Goal: Complete application form

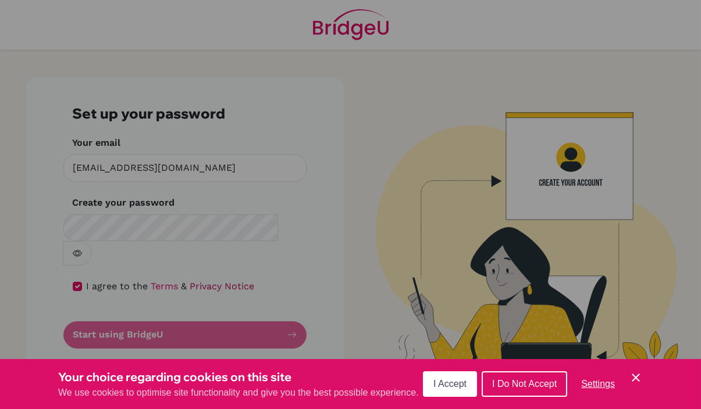
drag, startPoint x: 465, startPoint y: 387, endPoint x: 229, endPoint y: 259, distance: 268.0
click at [465, 387] on span "I Accept" at bounding box center [449, 384] width 33 height 10
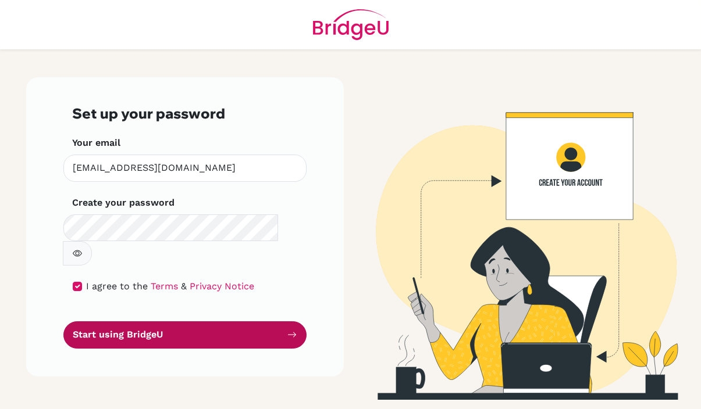
click at [152, 322] on button "Start using BridgeU" at bounding box center [184, 335] width 243 height 27
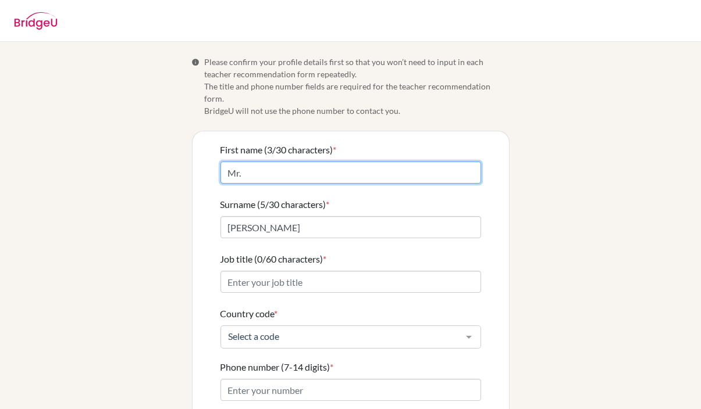
drag, startPoint x: 241, startPoint y: 159, endPoint x: 231, endPoint y: 159, distance: 9.9
click at [231, 162] on input "Mr." at bounding box center [350, 173] width 261 height 22
click at [255, 162] on input "Mr." at bounding box center [350, 173] width 261 height 22
drag, startPoint x: 223, startPoint y: 160, endPoint x: 269, endPoint y: 137, distance: 51.8
click at [266, 143] on div "First name (3/30 characters) * Mr." at bounding box center [350, 163] width 261 height 41
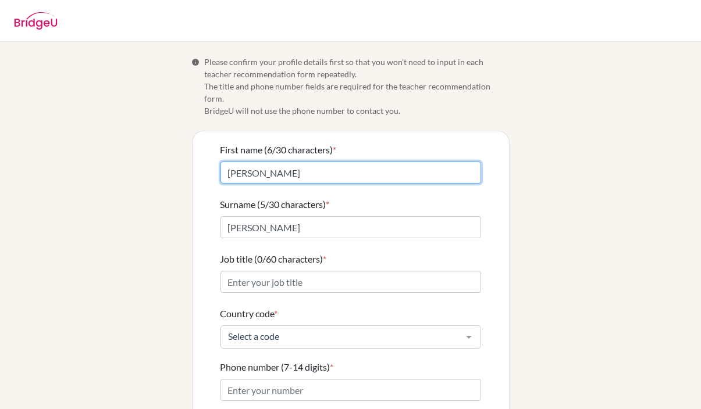
type input "[PERSON_NAME]"
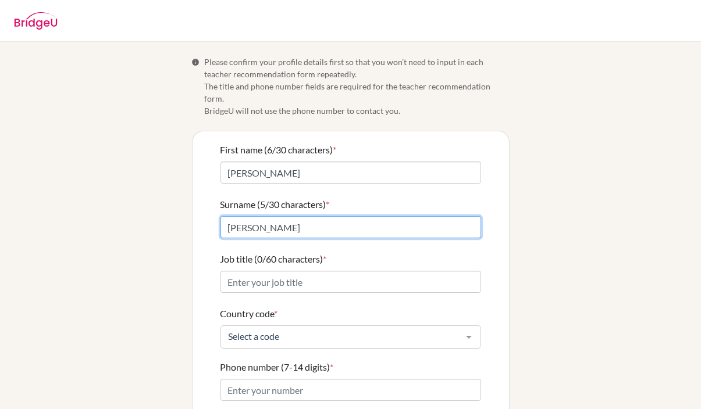
drag, startPoint x: 253, startPoint y: 215, endPoint x: 204, endPoint y: 204, distance: 50.5
click at [204, 204] on div "First name (6/30 characters) * [PERSON_NAME] (5/30 characters) * [PERSON_NAME] …" at bounding box center [350, 324] width 316 height 386
type input "[PERSON_NAME]"
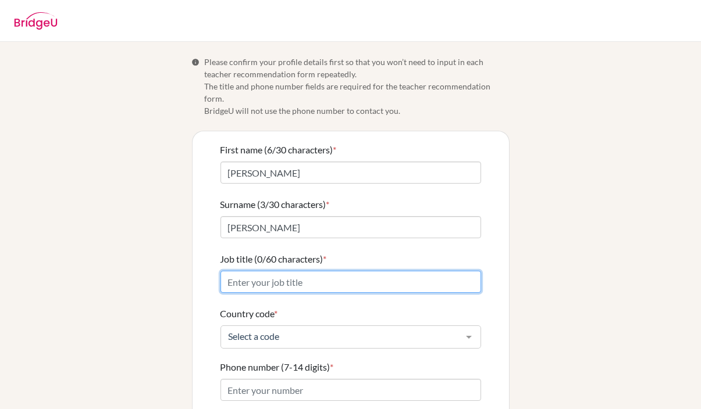
click at [248, 271] on input "Job title (0/60 characters) *" at bounding box center [350, 282] width 261 height 22
type input "Science Teacher"
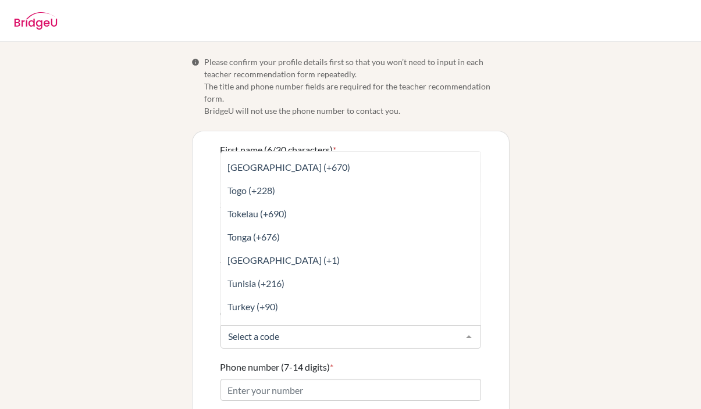
scroll to position [4934, 0]
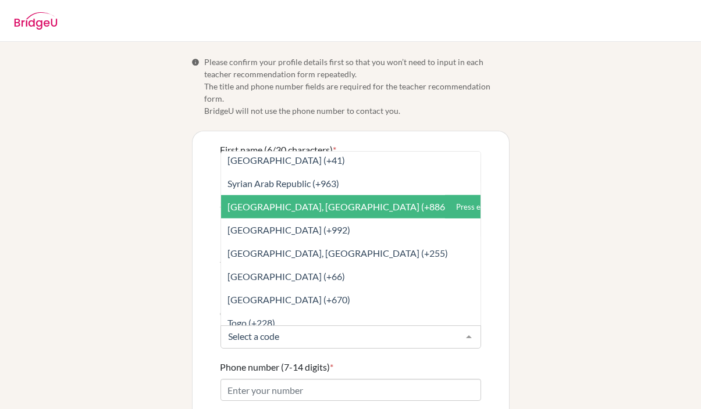
click at [247, 201] on span "[GEOGRAPHIC_DATA], [GEOGRAPHIC_DATA] (+886)" at bounding box center [338, 206] width 220 height 11
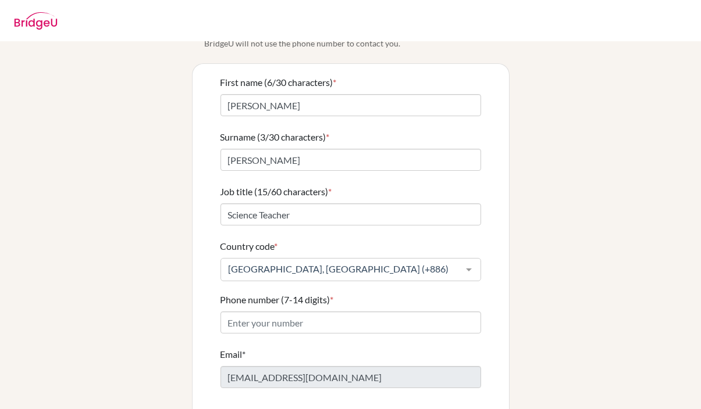
scroll to position [110, 0]
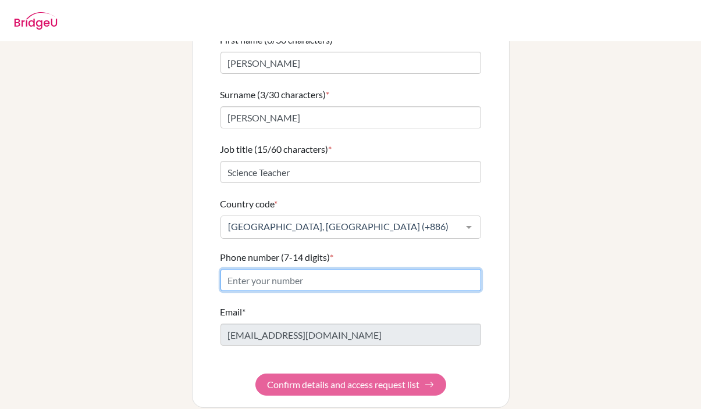
click at [347, 270] on input "Phone number (7-14 digits) *" at bounding box center [350, 280] width 261 height 22
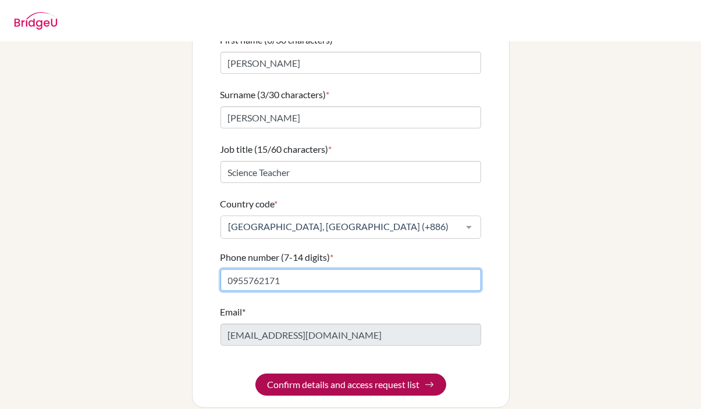
type input "0955762171"
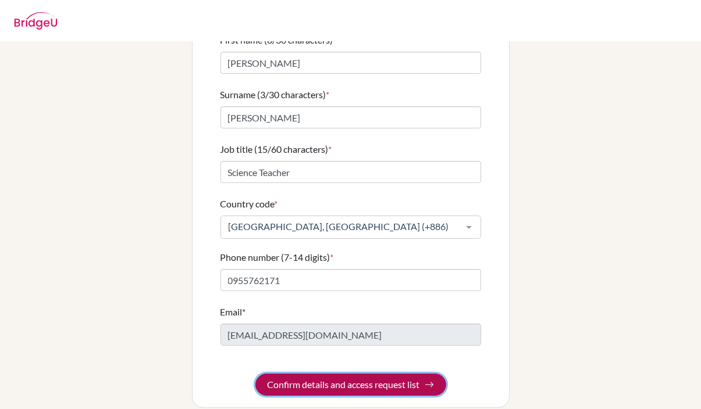
click at [377, 378] on button "Confirm details and access request list" at bounding box center [350, 385] width 191 height 22
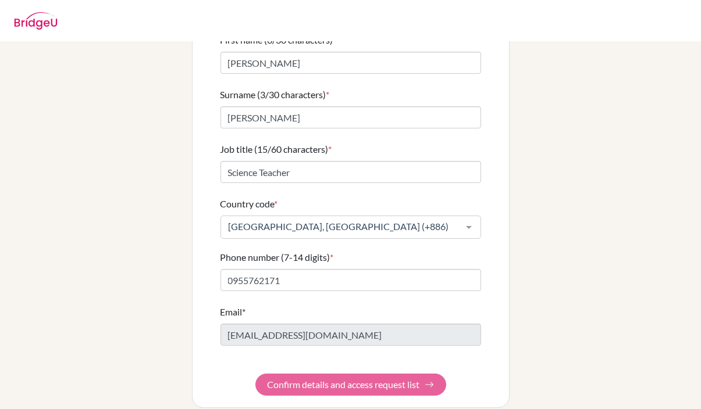
scroll to position [0, 0]
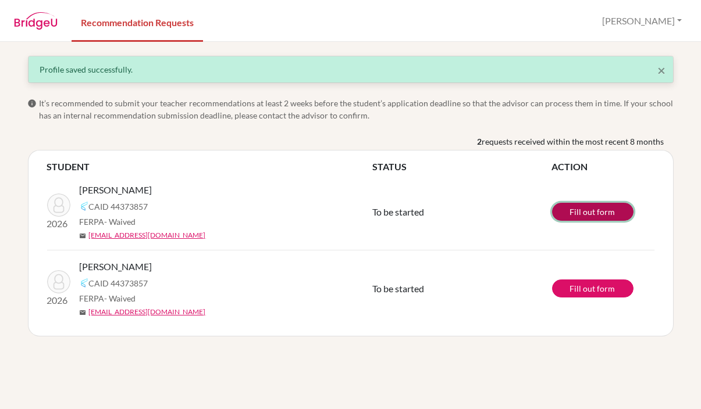
click at [597, 211] on link "Fill out form" at bounding box center [592, 212] width 81 height 18
click at [587, 209] on link "Fill out form" at bounding box center [592, 212] width 81 height 18
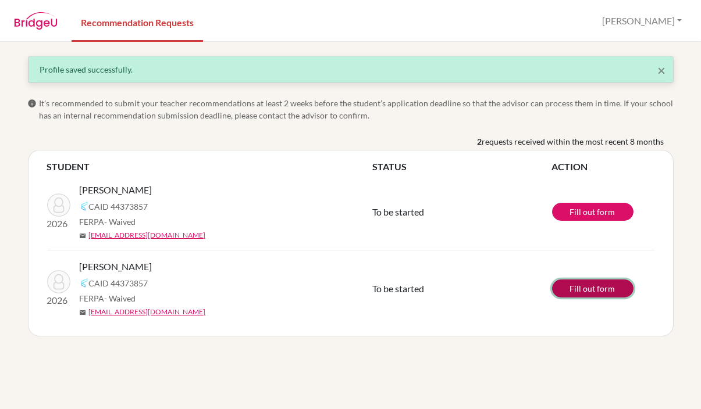
click at [594, 288] on link "Fill out form" at bounding box center [592, 289] width 81 height 18
